Goal: Navigation & Orientation: Find specific page/section

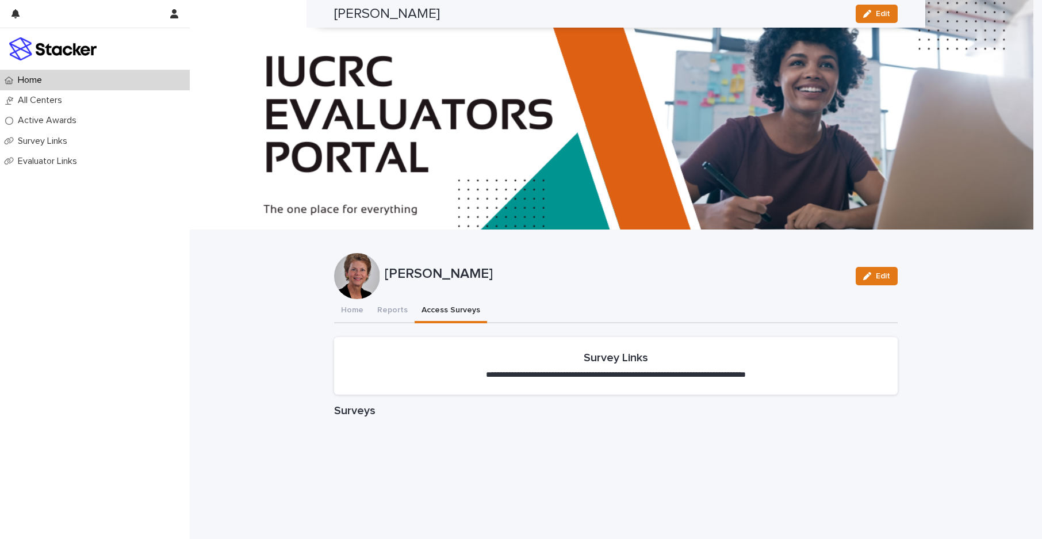
scroll to position [640, 0]
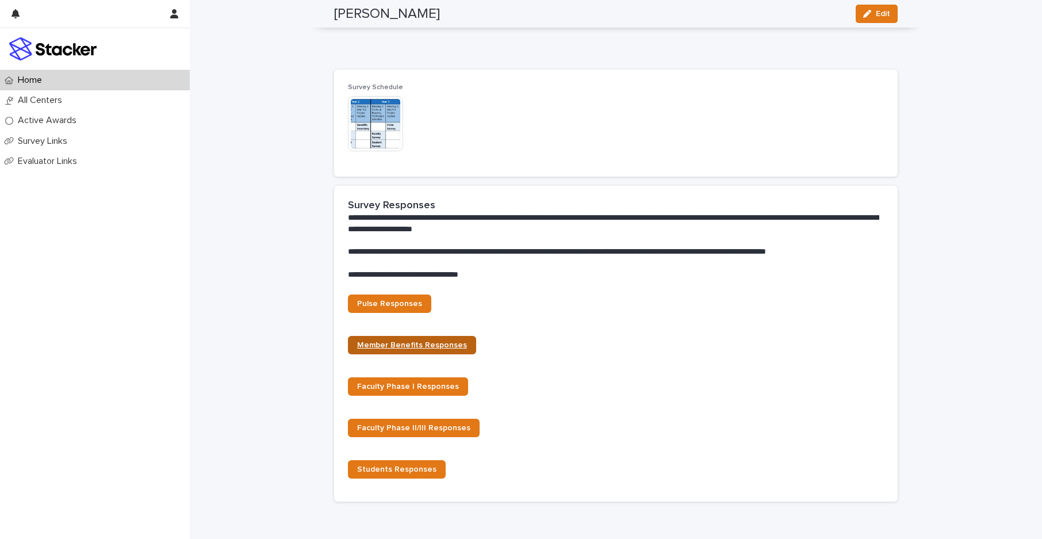
click at [429, 352] on link "Member Benefits Responses" at bounding box center [412, 345] width 128 height 18
click at [408, 389] on span "Faculty Phase I Responses" at bounding box center [408, 386] width 102 height 8
click at [57, 102] on p "All Centers" at bounding box center [42, 100] width 58 height 11
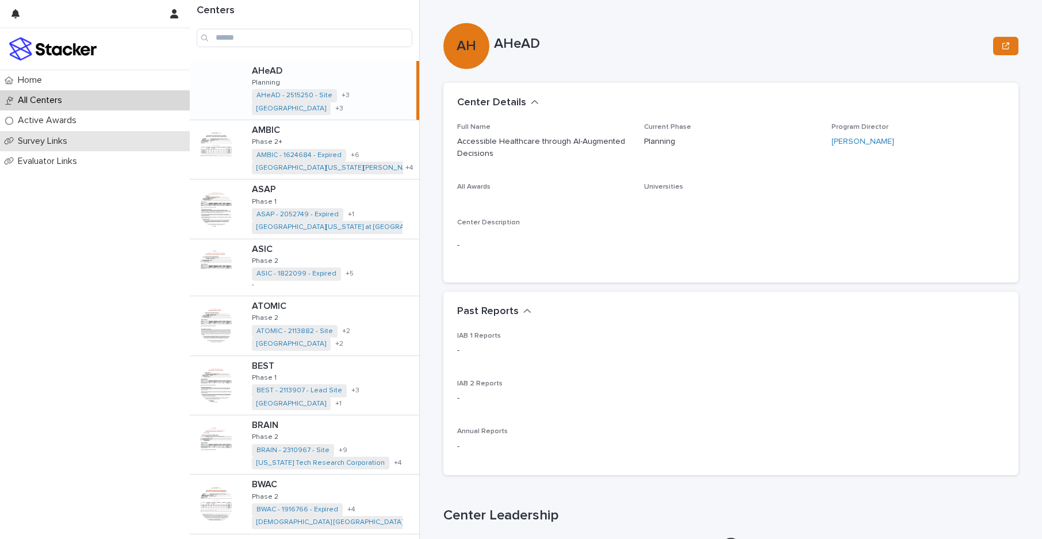
click at [51, 141] on p "Survey Links" at bounding box center [44, 141] width 63 height 11
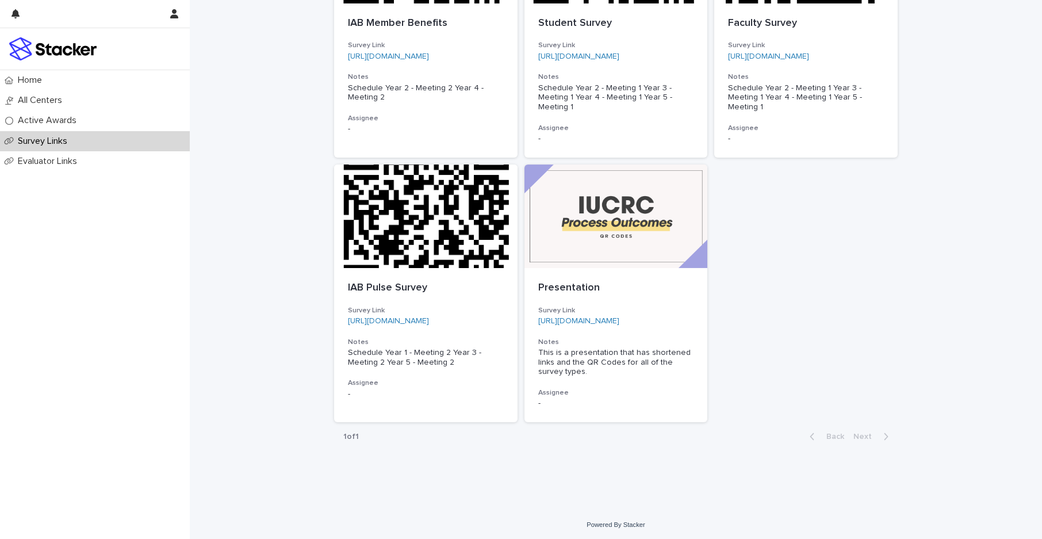
scroll to position [240, 0]
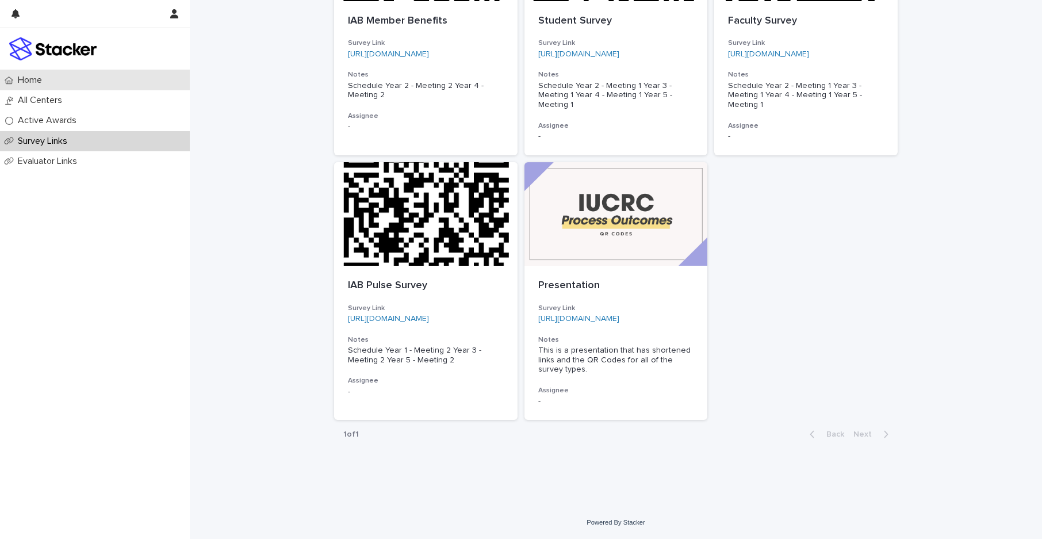
click at [30, 74] on div "Home" at bounding box center [95, 80] width 190 height 20
